Goal: Task Accomplishment & Management: Use online tool/utility

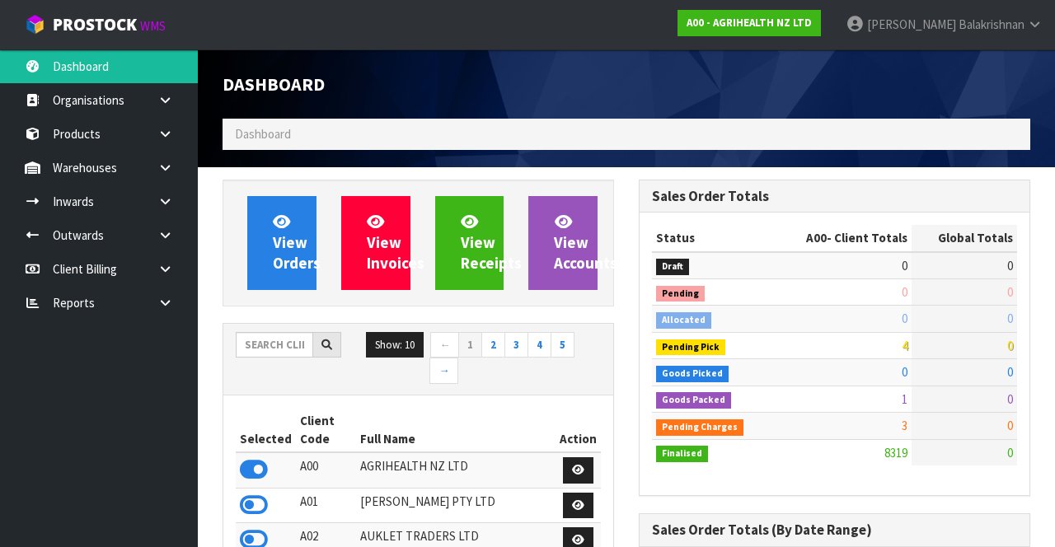
scroll to position [1313, 416]
click at [153, 200] on link at bounding box center [171, 202] width 53 height 34
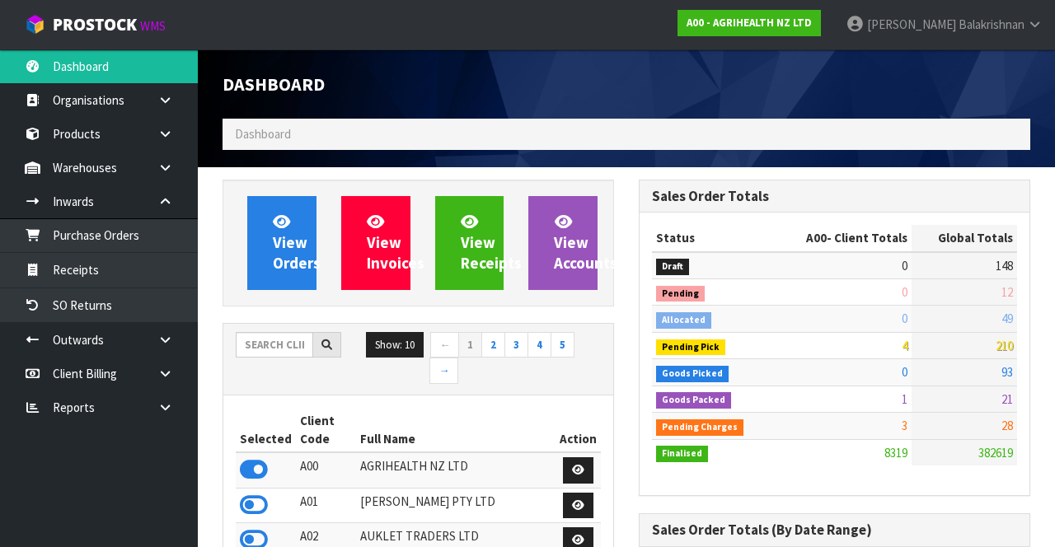
click at [168, 199] on icon at bounding box center [165, 201] width 16 height 12
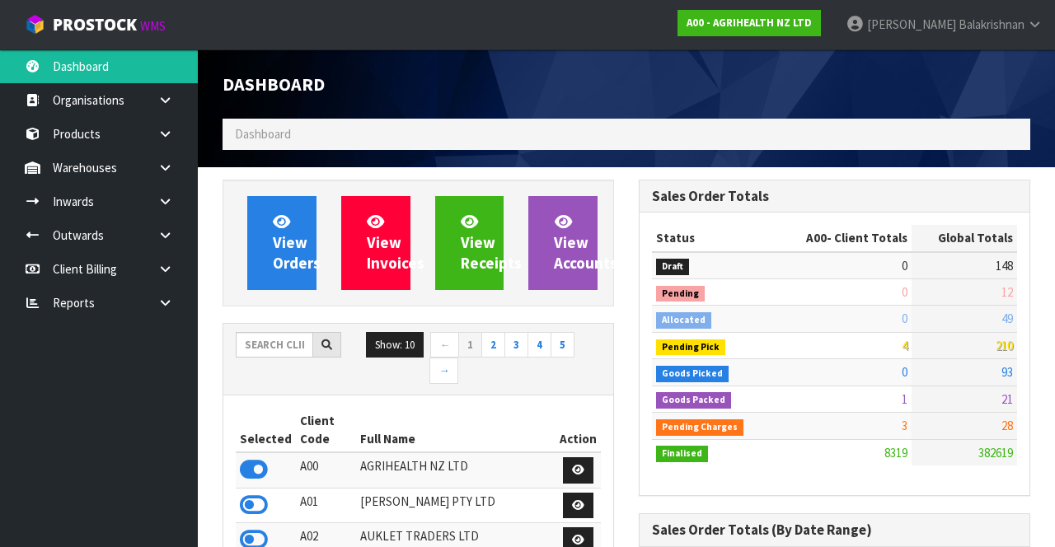
click at [169, 165] on icon at bounding box center [165, 168] width 16 height 12
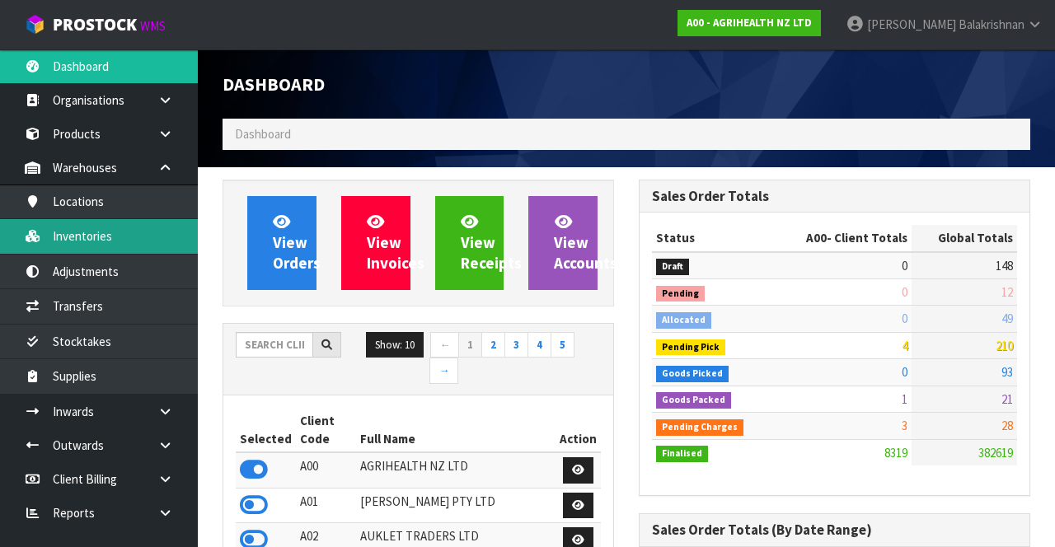
click at [127, 241] on link "Inventories" at bounding box center [99, 236] width 198 height 34
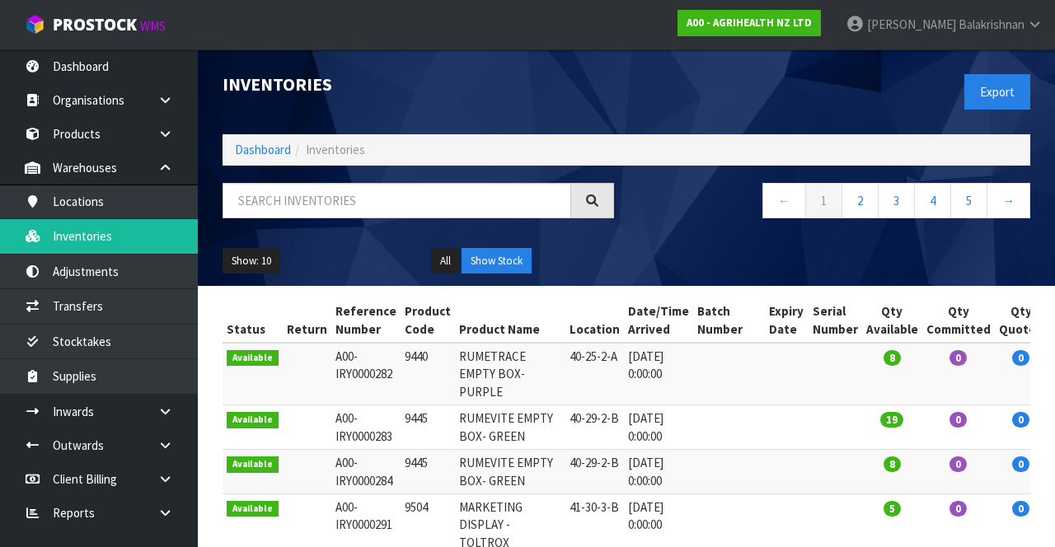
click at [117, 307] on div "Inventories Export Dashboard Inventories ← 1 2 3 4 5 → Show: 10 5 10 25 50 All …" at bounding box center [527, 492] width 1055 height 984
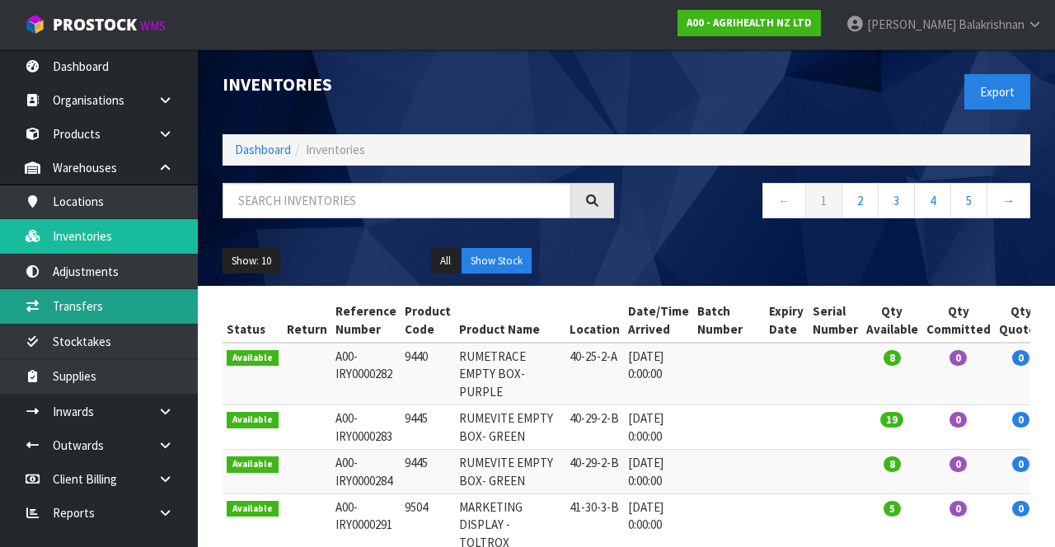
click at [54, 316] on link "Transfers" at bounding box center [99, 306] width 198 height 34
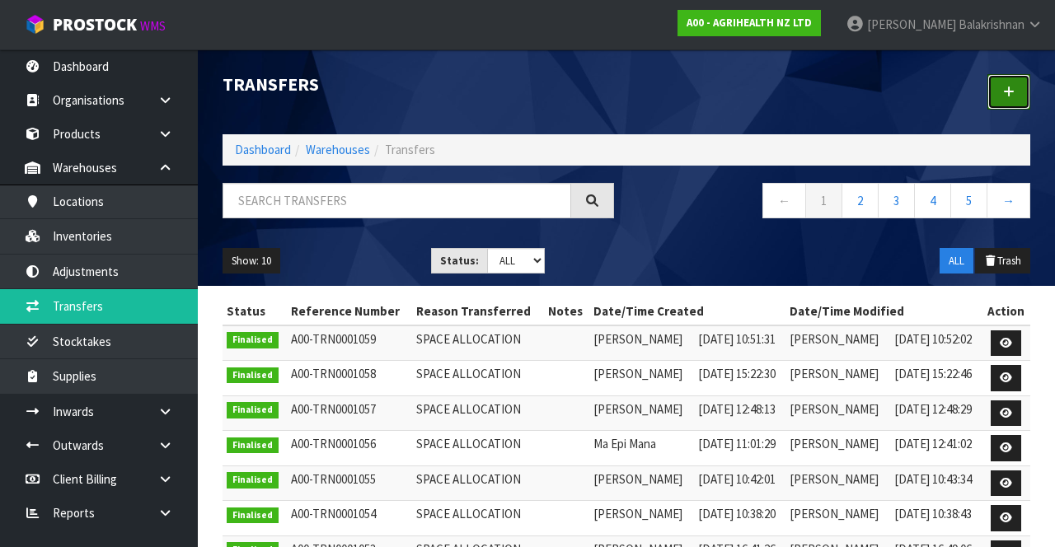
click at [1020, 84] on link at bounding box center [1009, 91] width 43 height 35
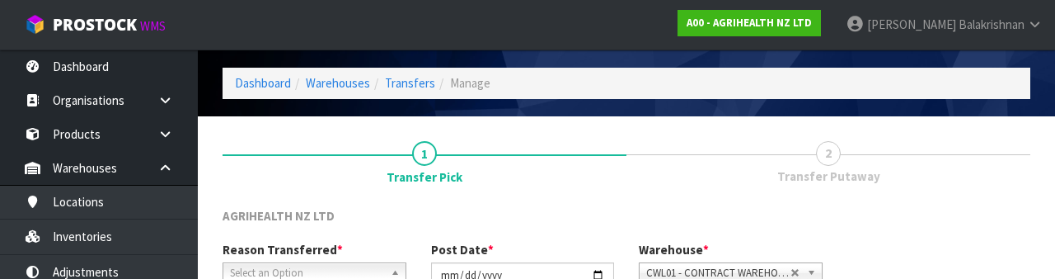
scroll to position [197, 0]
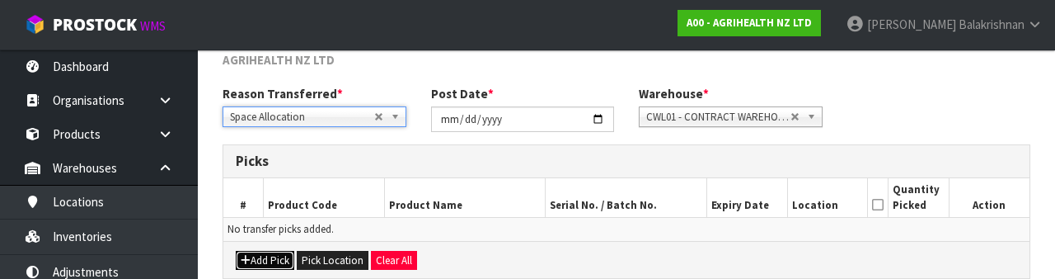
click at [270, 257] on button "Add Pick" at bounding box center [265, 261] width 59 height 20
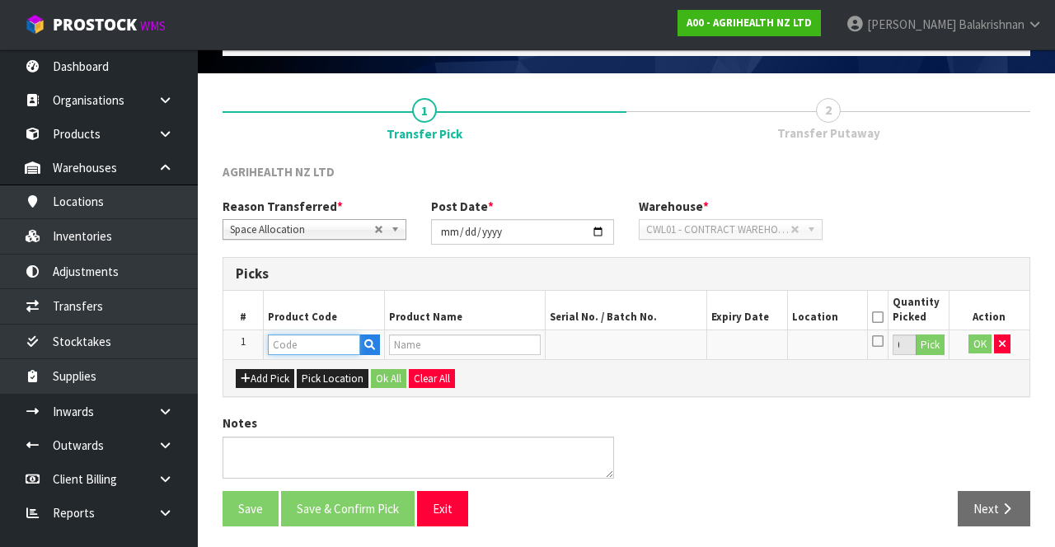
click at [317, 338] on input "text" at bounding box center [314, 345] width 92 height 21
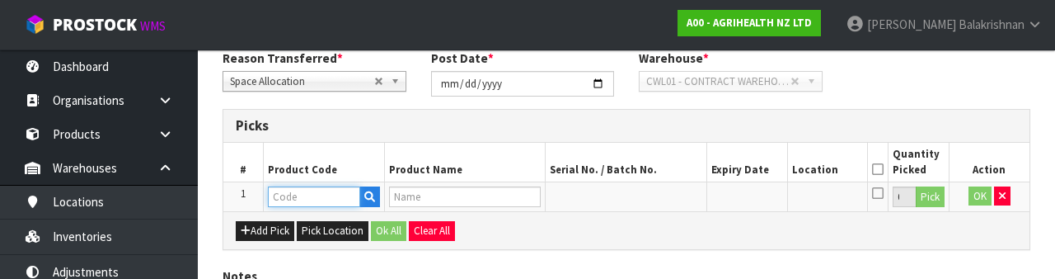
scroll to position [289, 0]
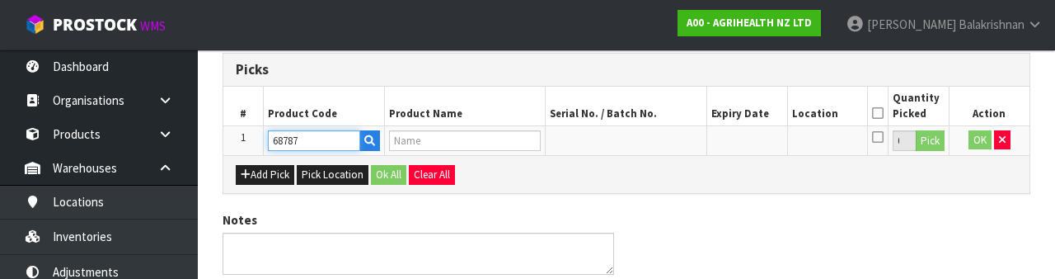
type input "68787"
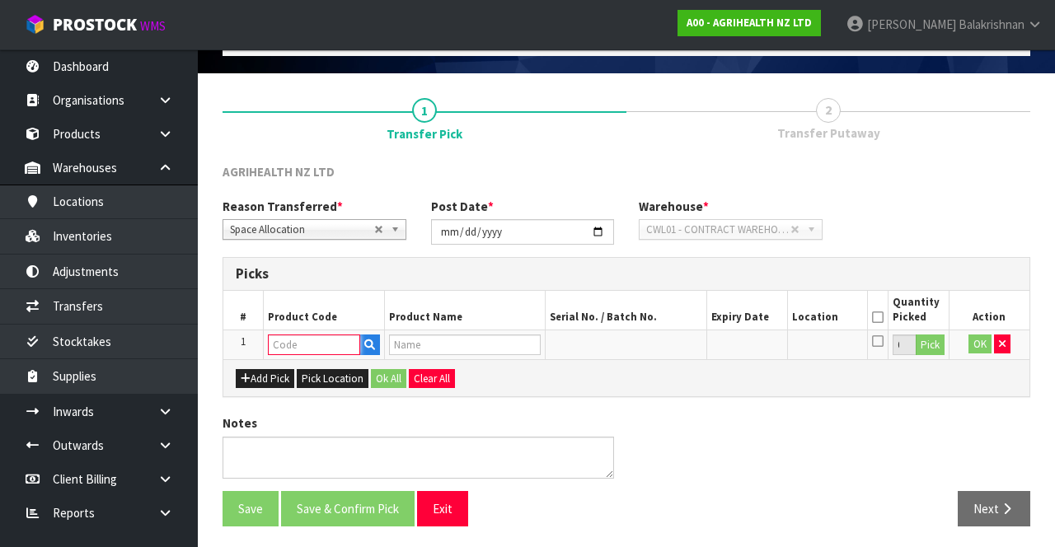
scroll to position [0, 0]
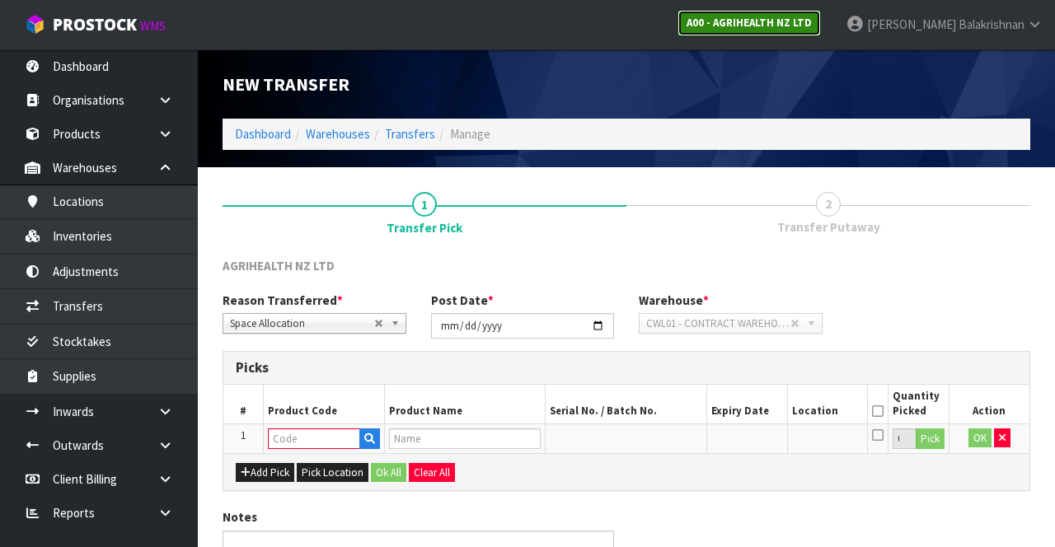
click at [805, 24] on strong "A00 - AGRIHEALTH NZ LTD" at bounding box center [749, 23] width 125 height 14
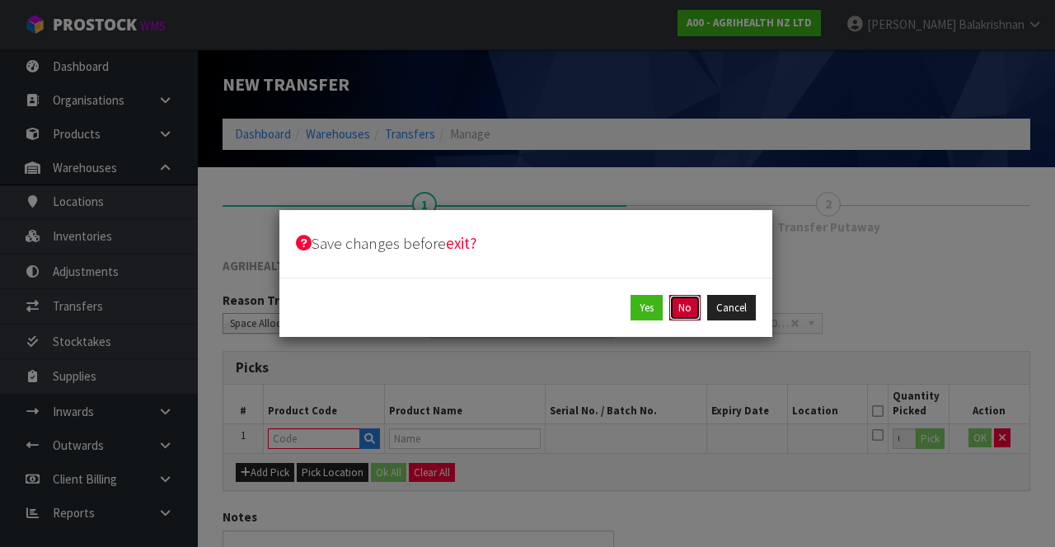
click at [694, 310] on button "No" at bounding box center [684, 308] width 31 height 26
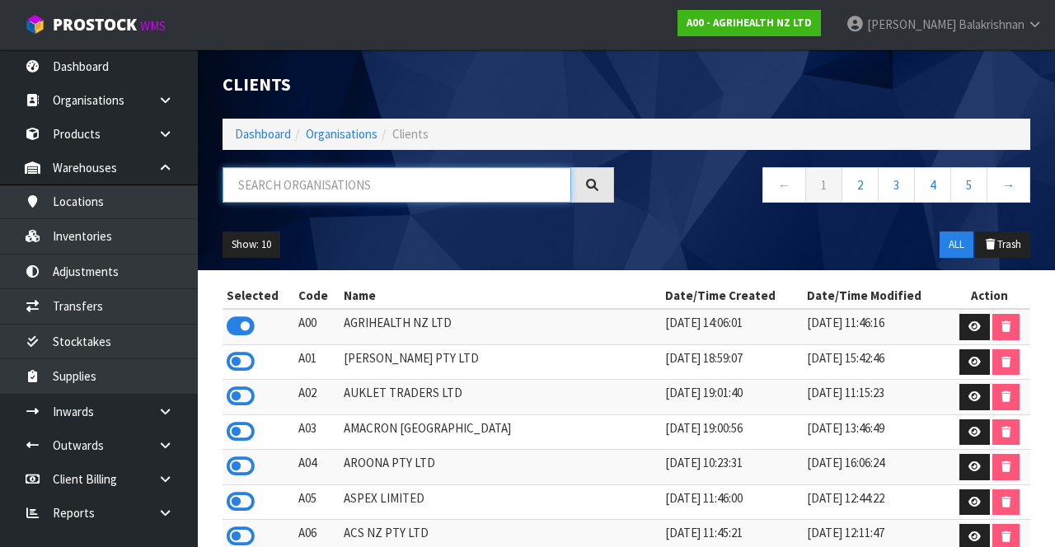
click at [432, 190] on input "text" at bounding box center [397, 184] width 349 height 35
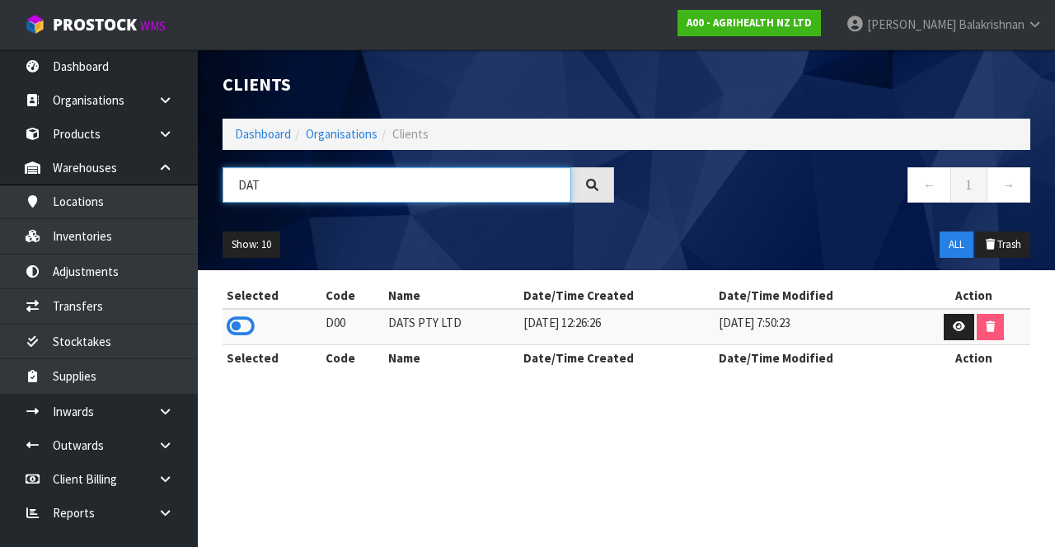
type input "DAT"
click at [218, 353] on div "Selected Code Name Date/Time Created Date/Time Modified Action D00 DATS PTY LTD…" at bounding box center [626, 336] width 833 height 106
click at [235, 335] on icon at bounding box center [241, 326] width 28 height 25
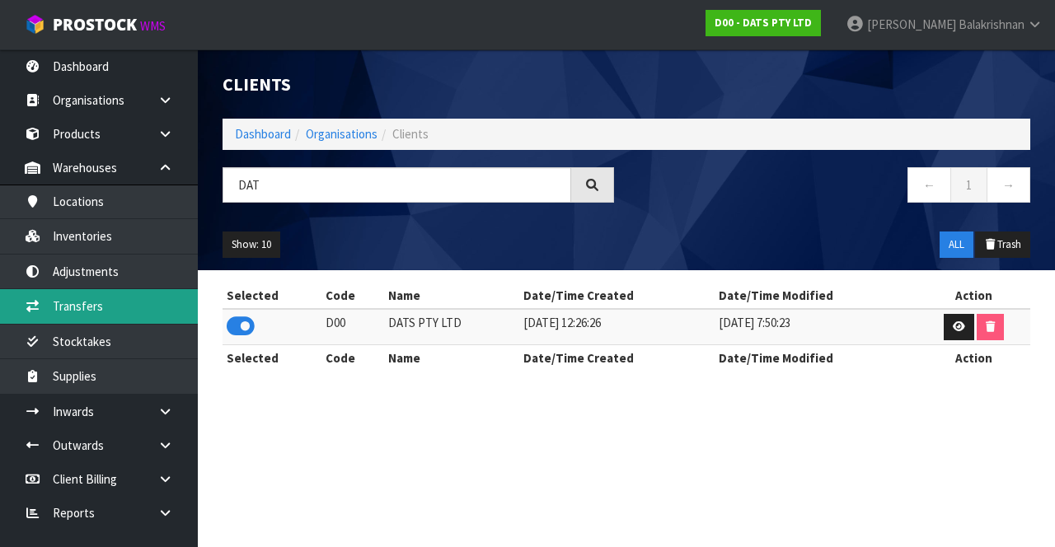
click at [106, 308] on link "Transfers" at bounding box center [99, 306] width 198 height 34
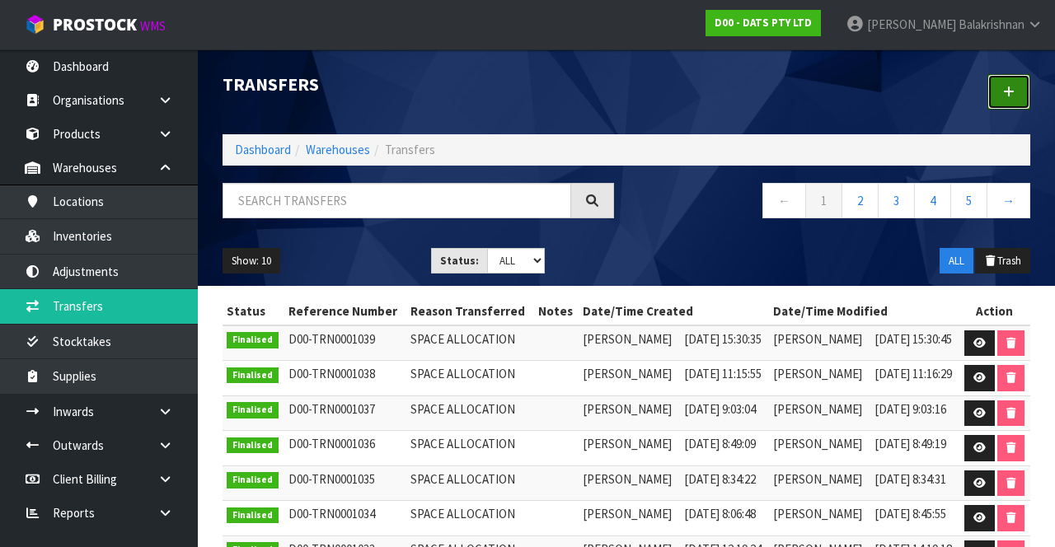
click at [1006, 94] on icon at bounding box center [1009, 92] width 12 height 12
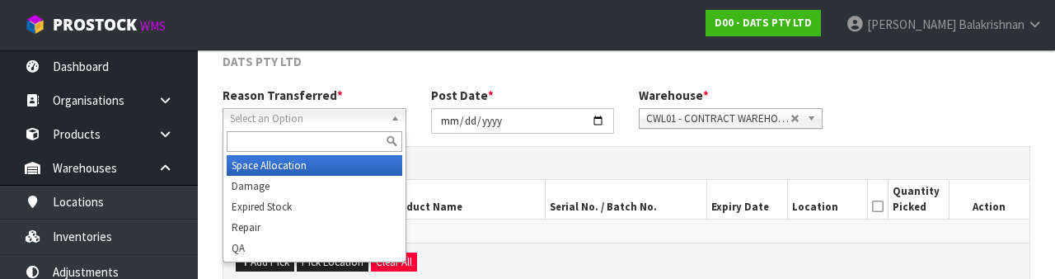
scroll to position [197, 0]
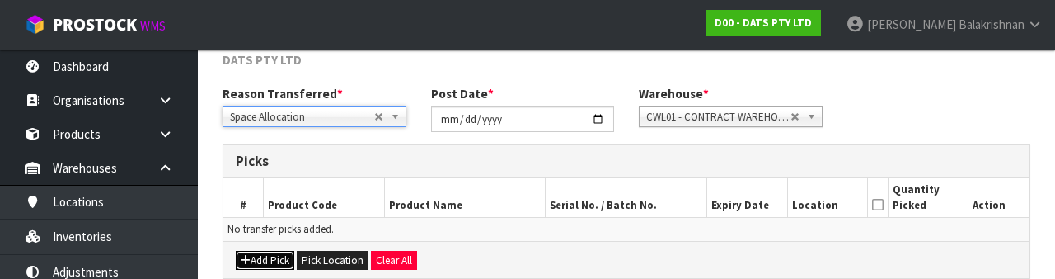
click at [242, 265] on button "Add Pick" at bounding box center [265, 261] width 59 height 20
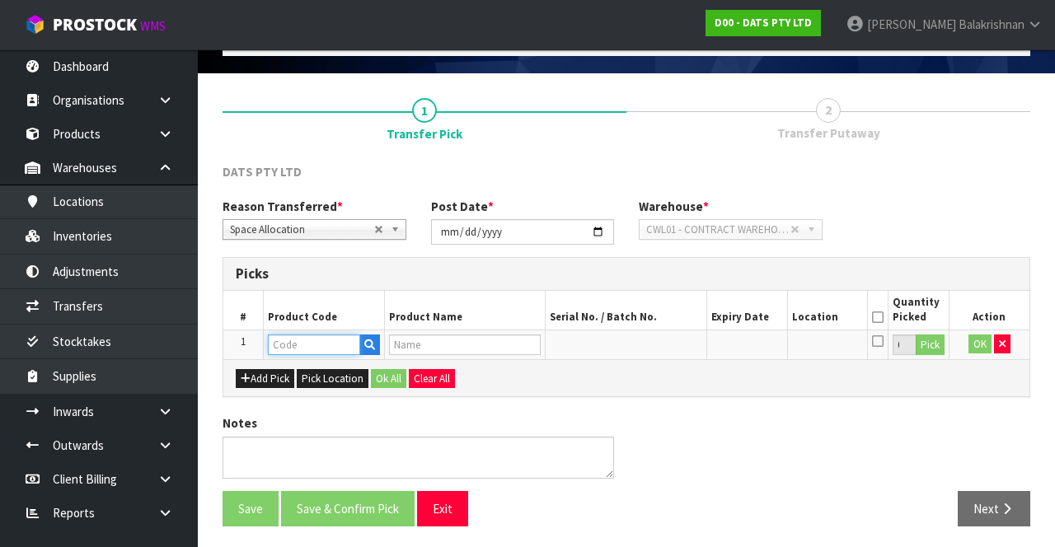
click at [314, 343] on input "text" at bounding box center [314, 345] width 92 height 21
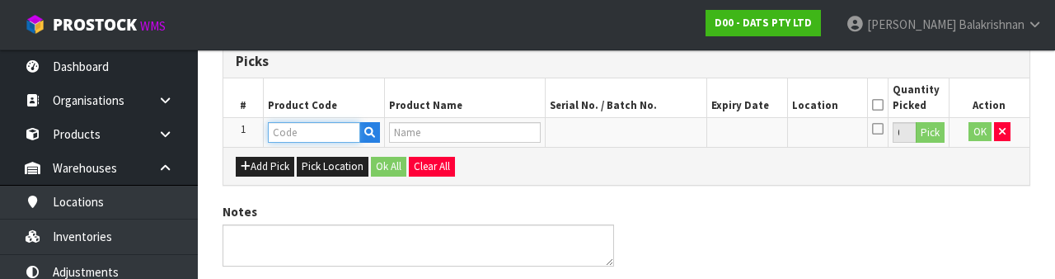
scroll to position [299, 0]
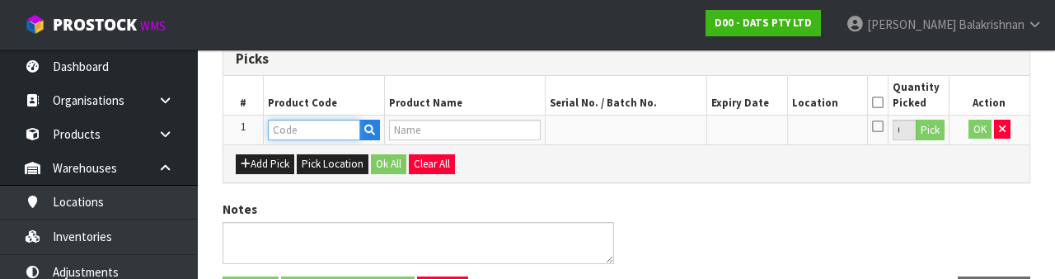
paste input "68787"
type input "68787"
type input "LIGHTS FLOWER WARM WHITE LEDS BOP/USB DUAL PK20"
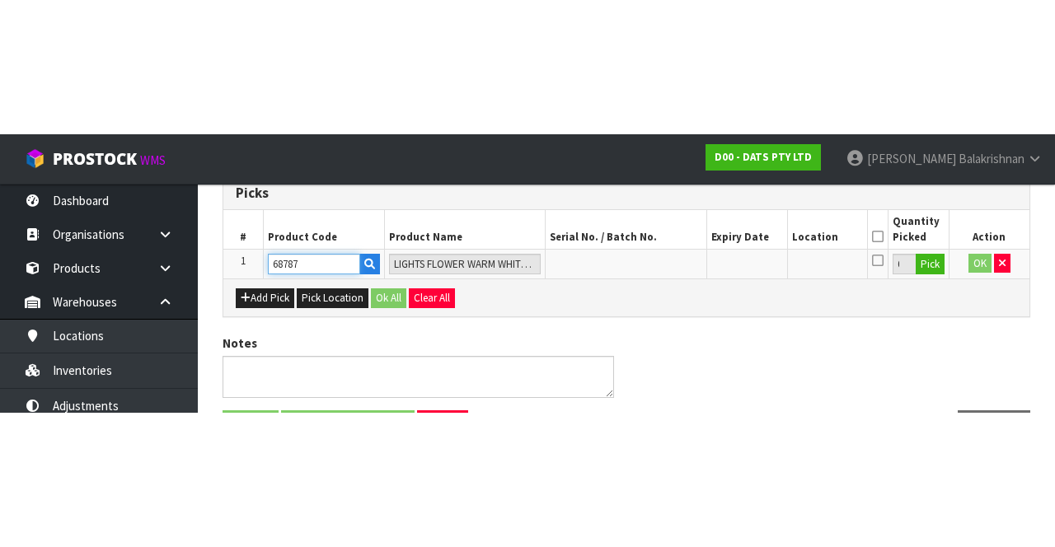
scroll to position [94, 0]
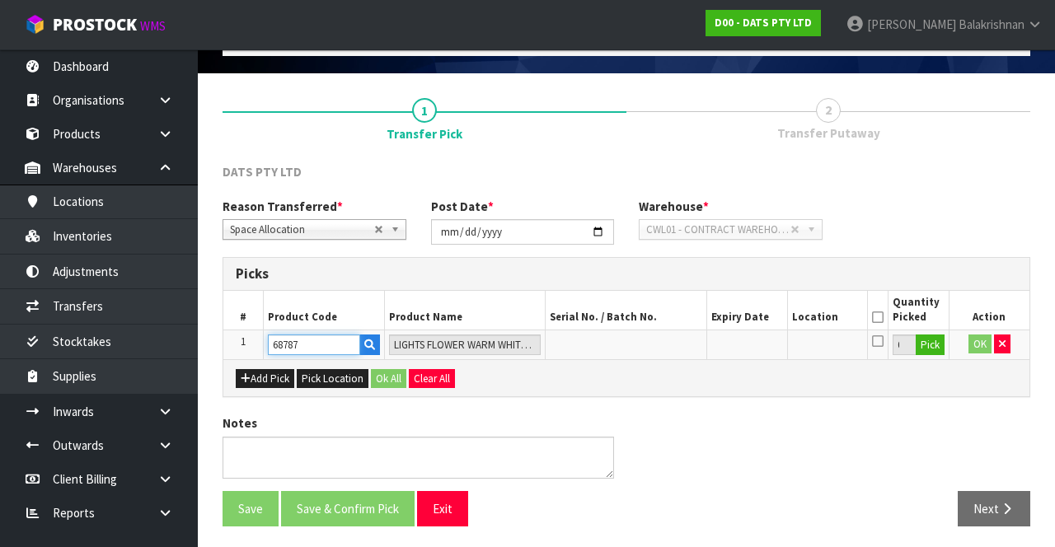
type input "68787"
click at [925, 340] on button "Pick" at bounding box center [930, 345] width 29 height 21
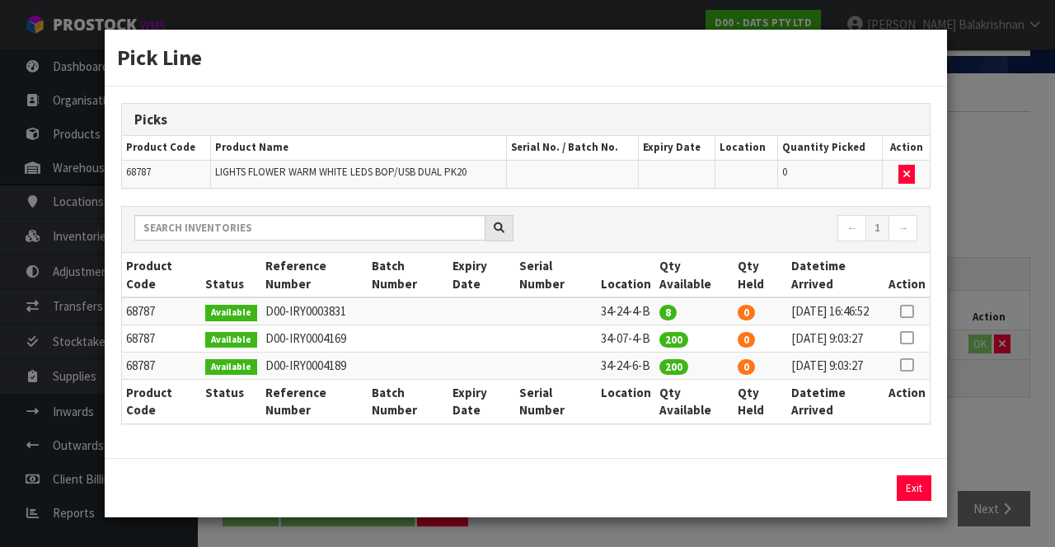
click at [909, 339] on icon at bounding box center [906, 338] width 13 height 1
click at [639, 353] on td "34-07-4-B" at bounding box center [626, 339] width 59 height 27
copy td "34-07-4-B"
click at [848, 501] on button "Assign Pick" at bounding box center [858, 489] width 68 height 26
type input "200"
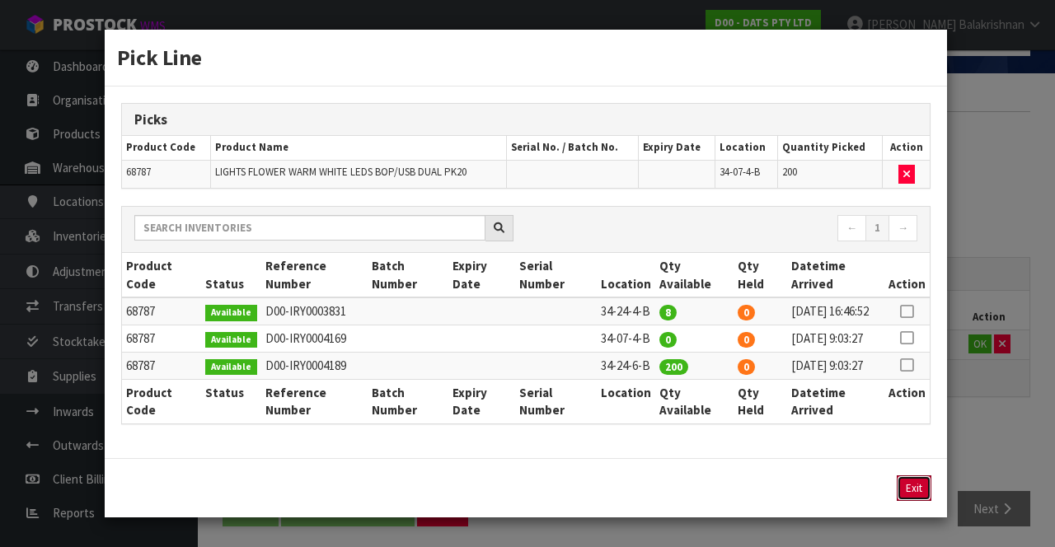
click at [905, 501] on button "Exit" at bounding box center [914, 489] width 35 height 26
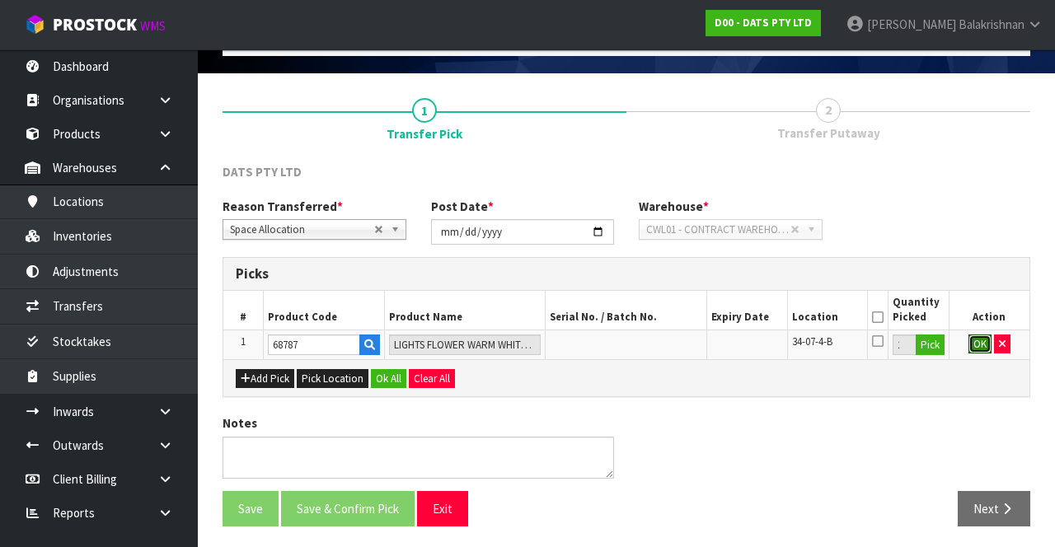
click at [983, 346] on button "OK" at bounding box center [980, 345] width 23 height 20
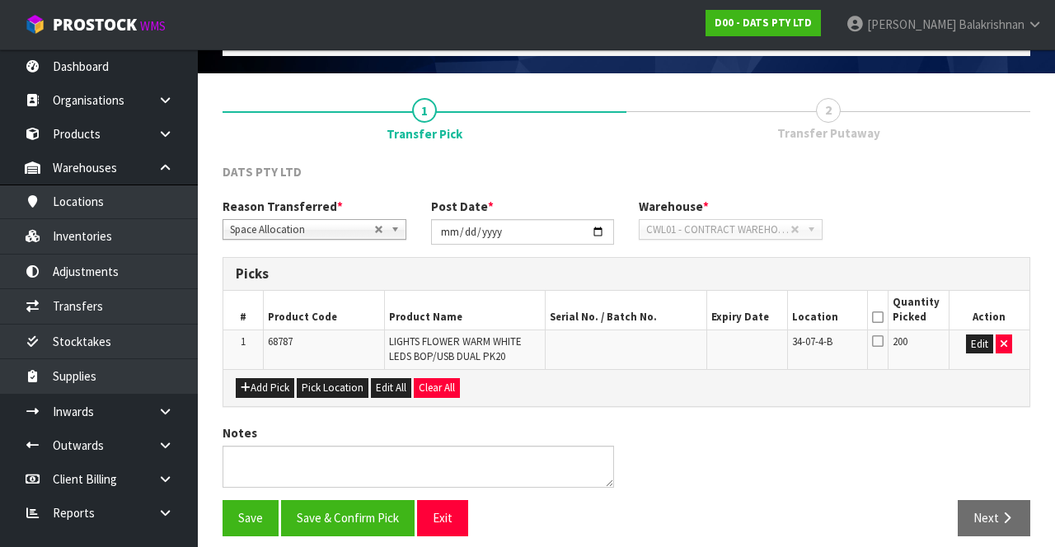
click at [881, 317] on icon at bounding box center [878, 317] width 12 height 1
click at [330, 509] on button "Save & Confirm Pick" at bounding box center [348, 517] width 134 height 35
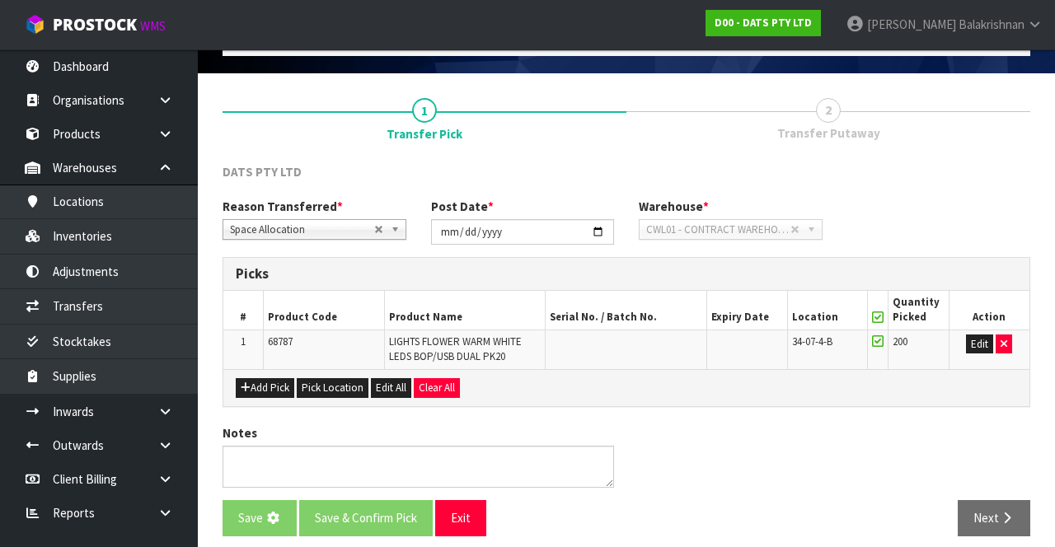
scroll to position [0, 0]
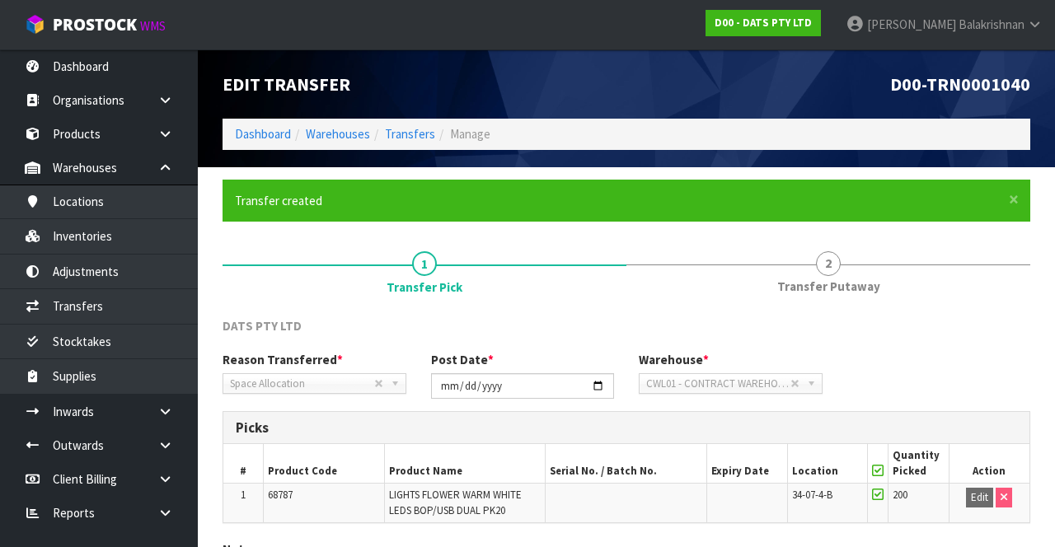
scroll to position [128, 0]
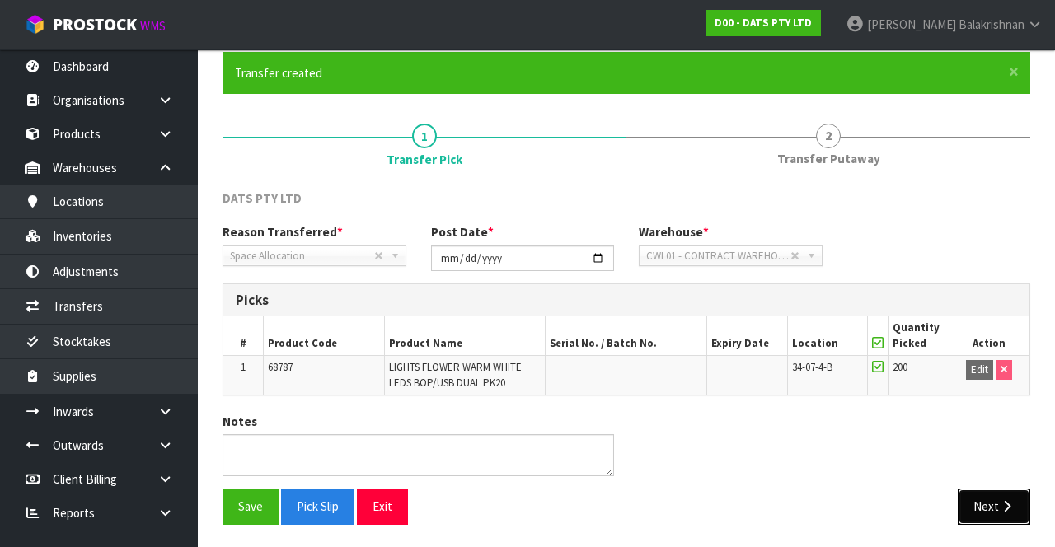
click at [984, 518] on button "Next" at bounding box center [994, 506] width 73 height 35
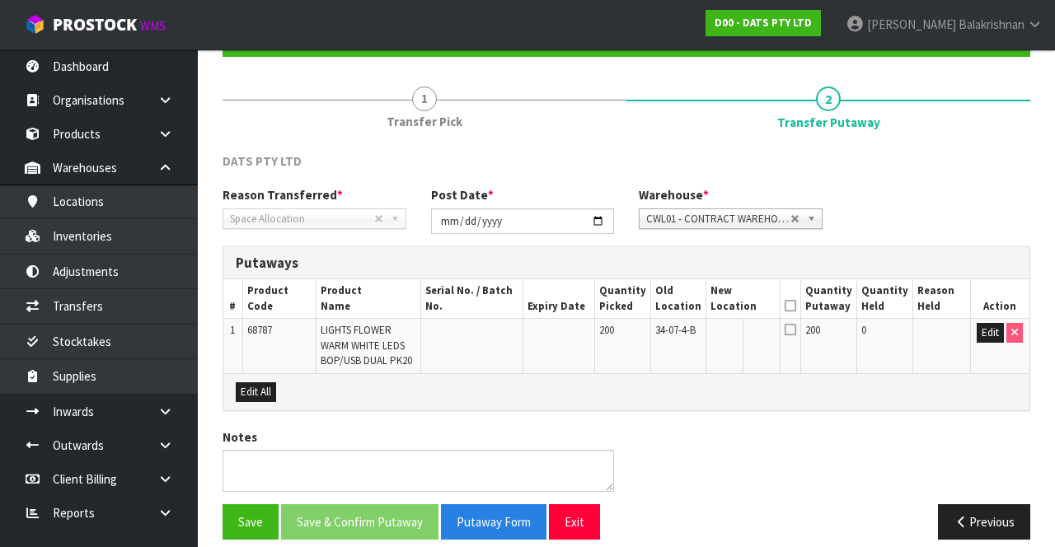
scroll to position [179, 0]
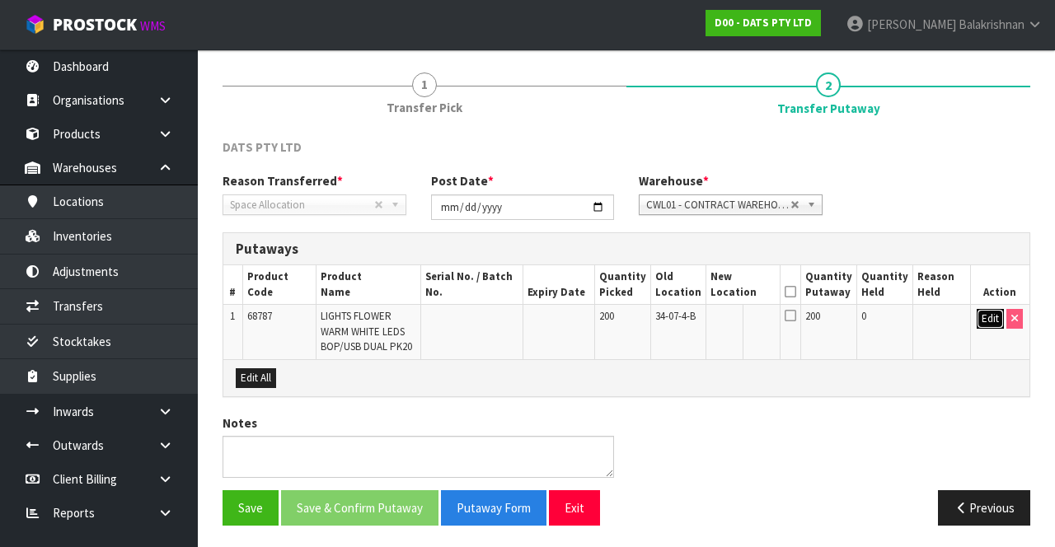
click at [979, 312] on button "Edit" at bounding box center [990, 319] width 27 height 20
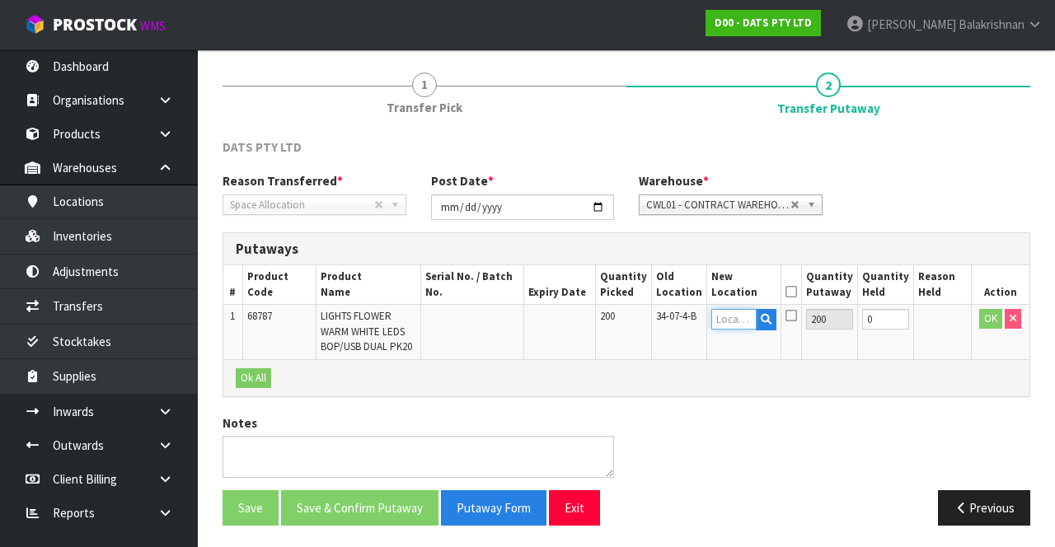
click at [724, 323] on input "text" at bounding box center [735, 319] width 46 height 21
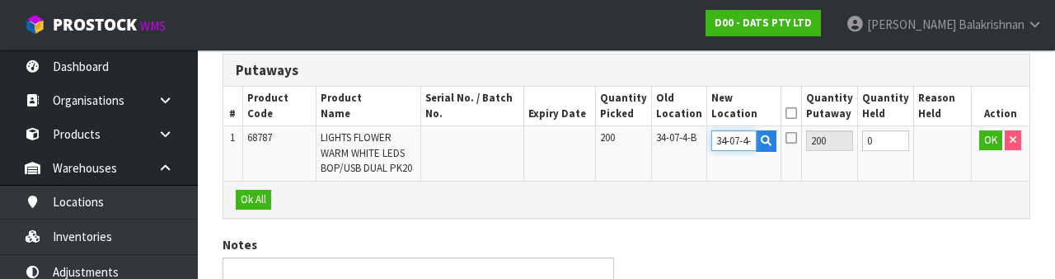
scroll to position [0, 0]
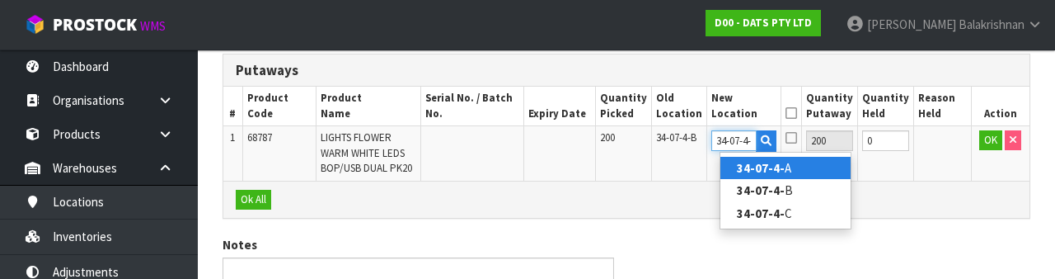
type input "34-07-4-A"
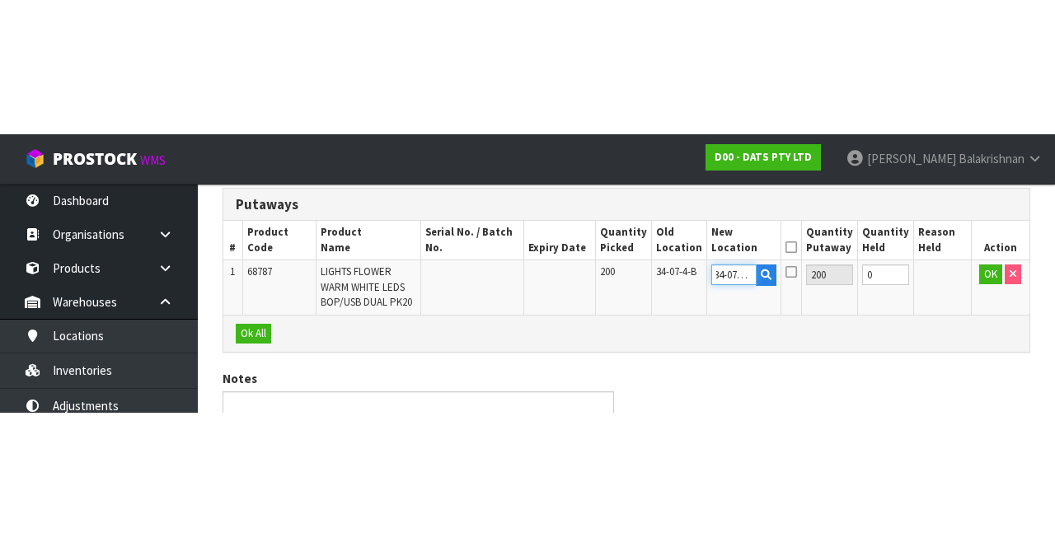
scroll to position [179, 0]
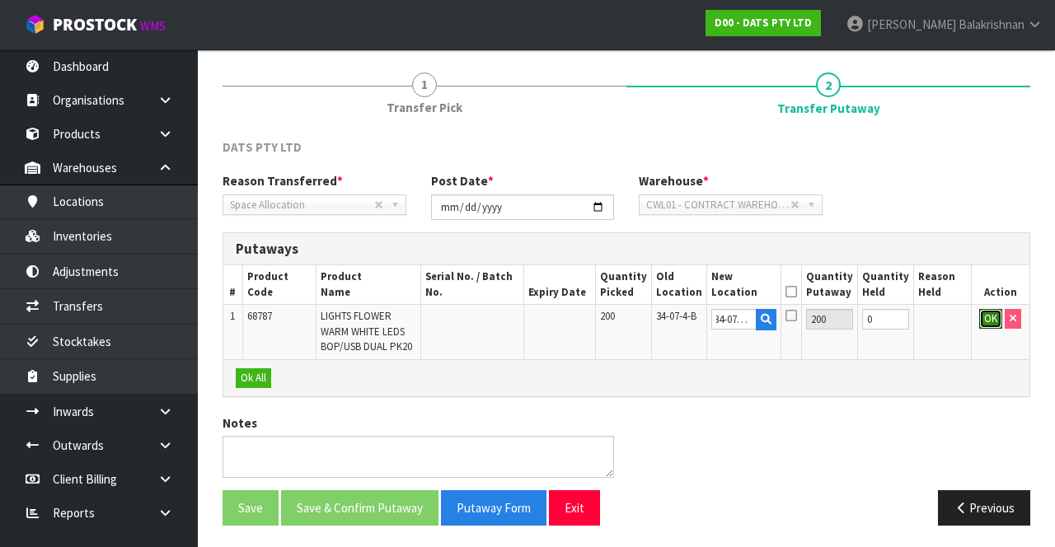
click at [983, 320] on button "OK" at bounding box center [990, 319] width 23 height 20
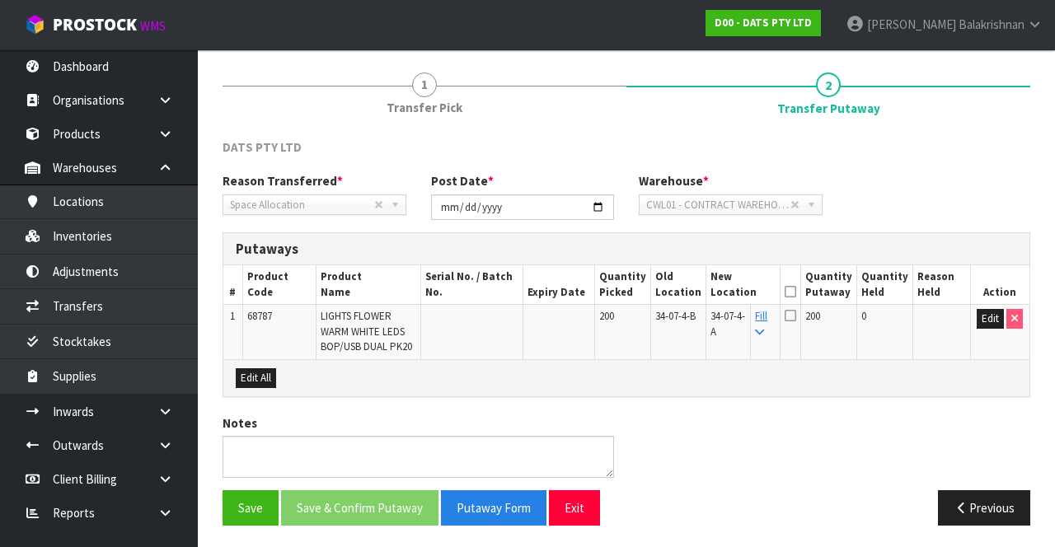
click at [796, 292] on icon at bounding box center [791, 292] width 12 height 1
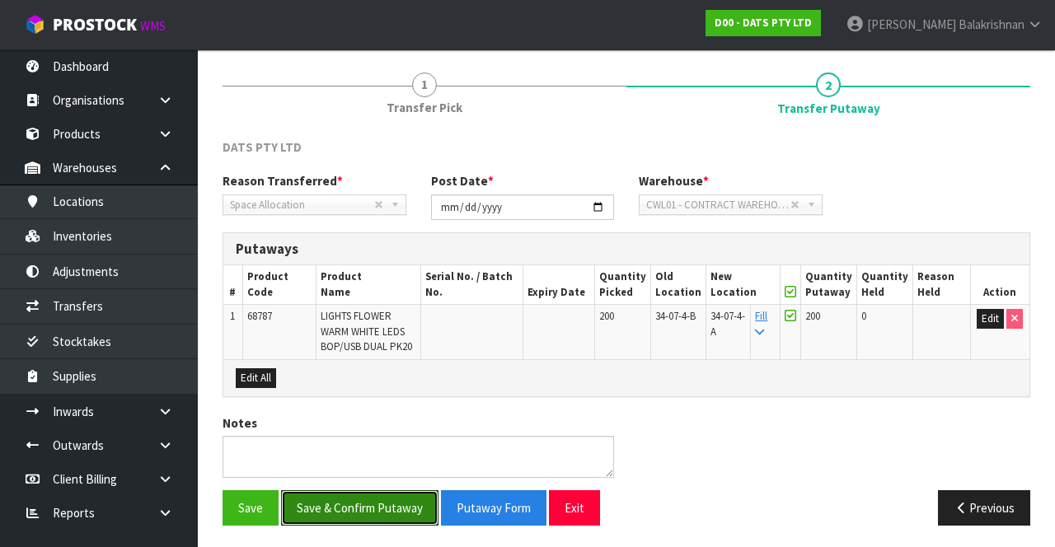
click at [389, 506] on button "Save & Confirm Putaway" at bounding box center [359, 508] width 157 height 35
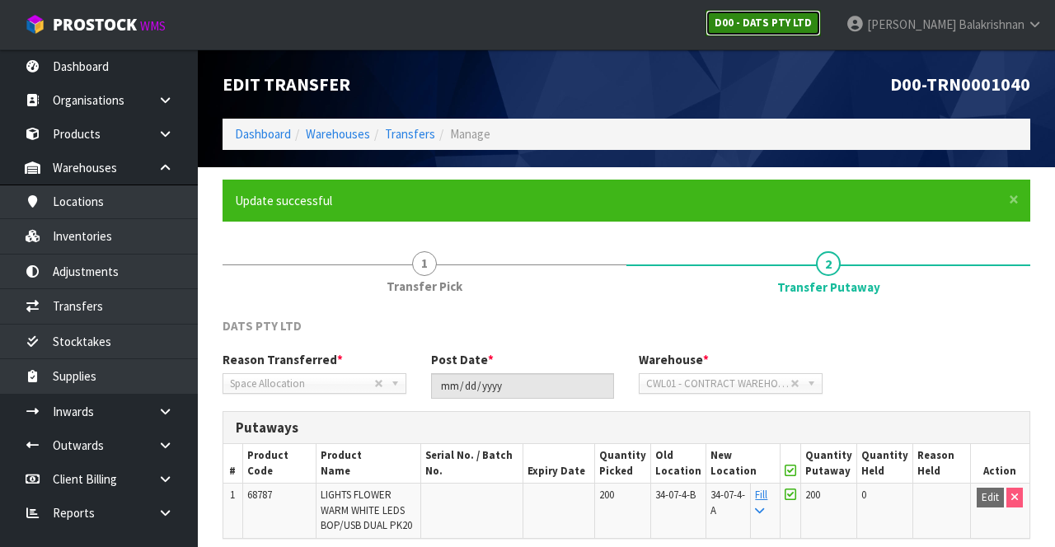
click at [812, 17] on strong "D00 - DATS PTY LTD" at bounding box center [763, 23] width 97 height 14
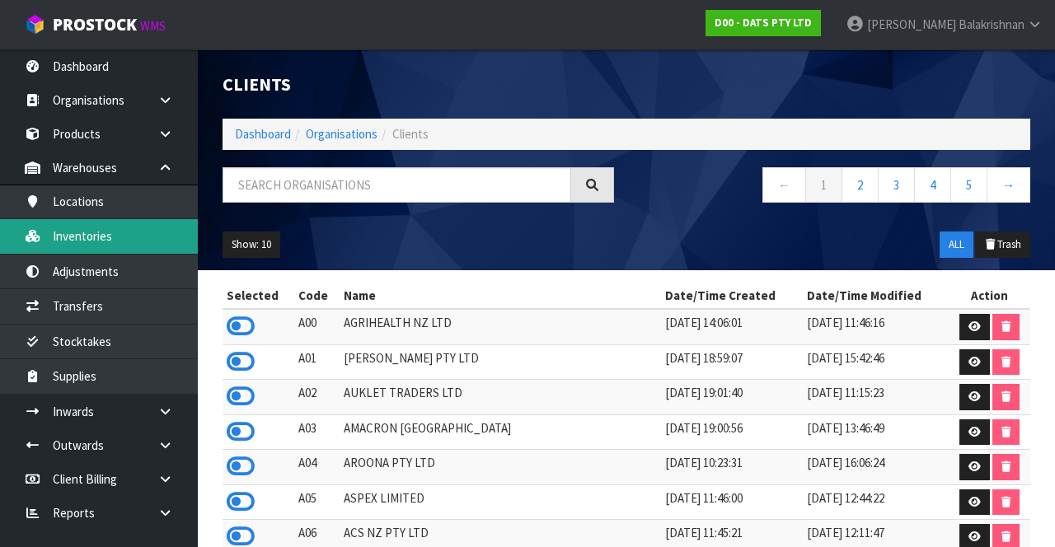
click at [71, 241] on link "Inventories" at bounding box center [99, 236] width 198 height 34
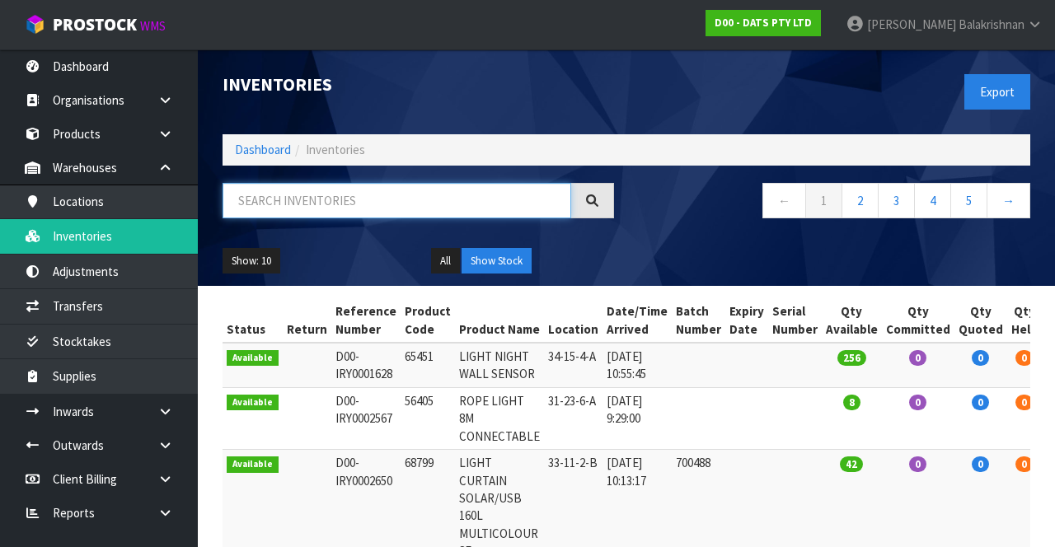
click at [336, 203] on input "text" at bounding box center [397, 200] width 349 height 35
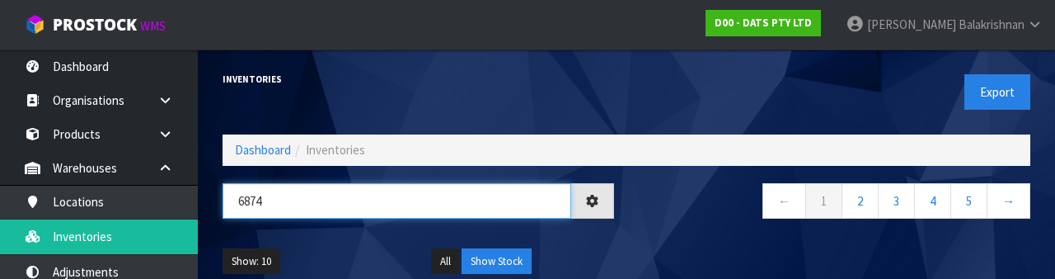
type input "68742"
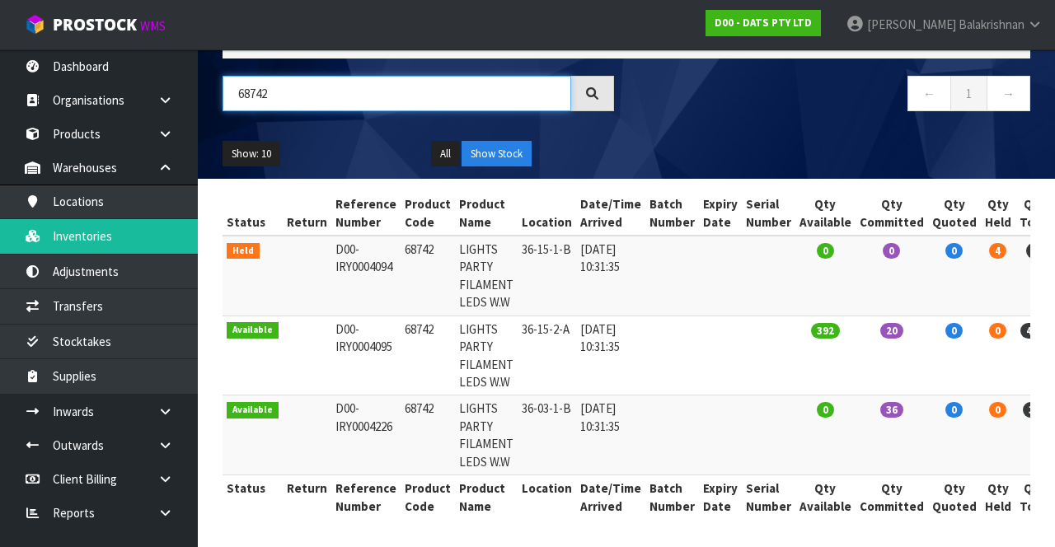
scroll to position [106, 0]
